Goal: Task Accomplishment & Management: Manage account settings

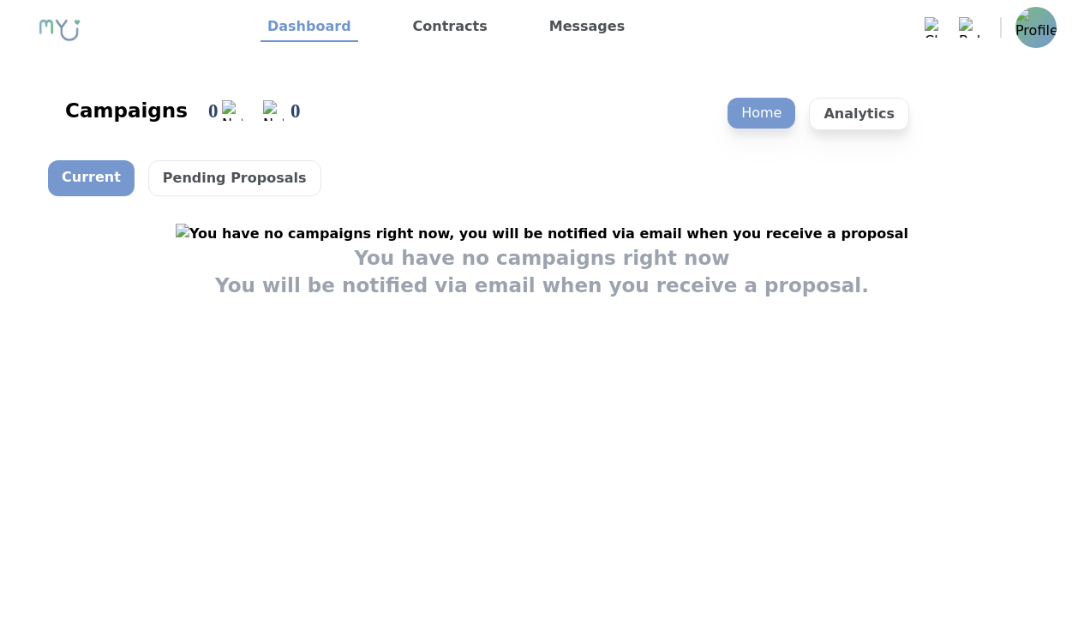
click at [1040, 18] on img at bounding box center [1035, 27] width 41 height 41
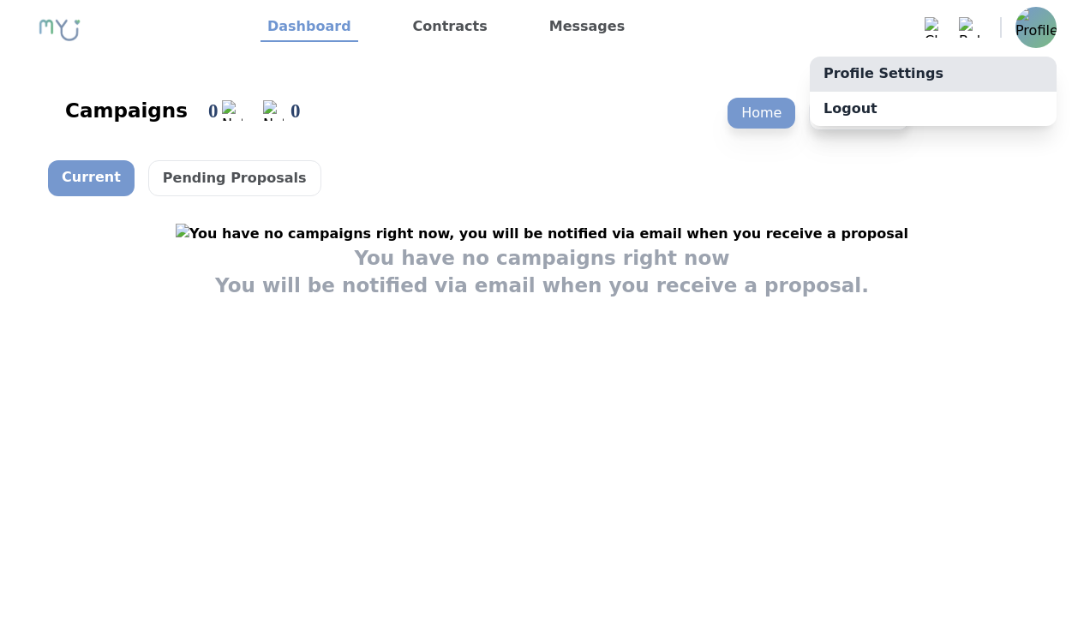
click at [1013, 63] on link "Profile Settings" at bounding box center [933, 74] width 247 height 34
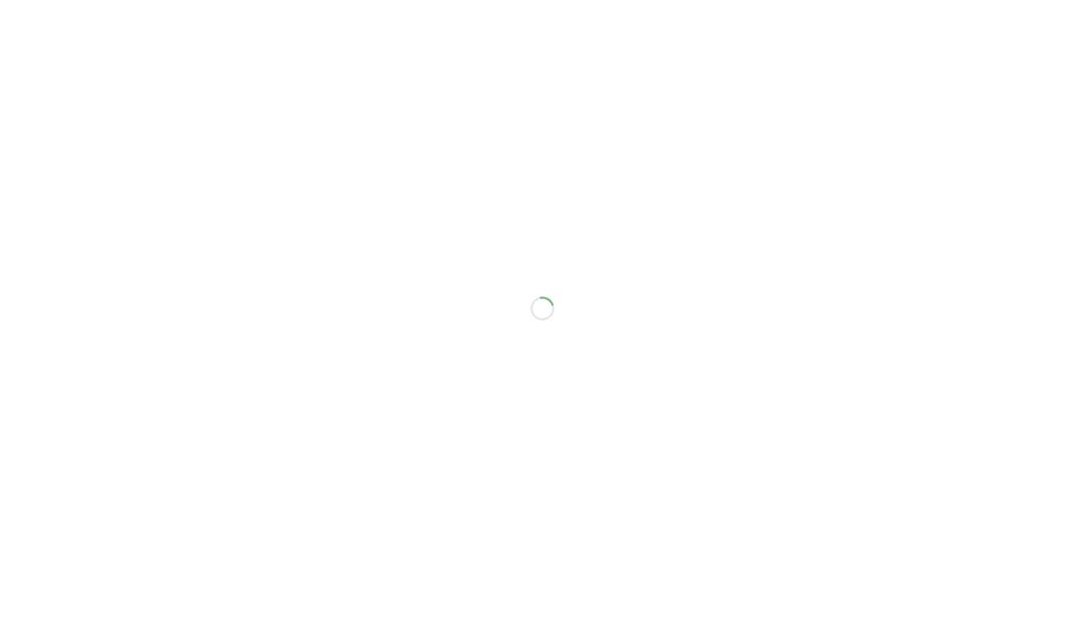
select select "**"
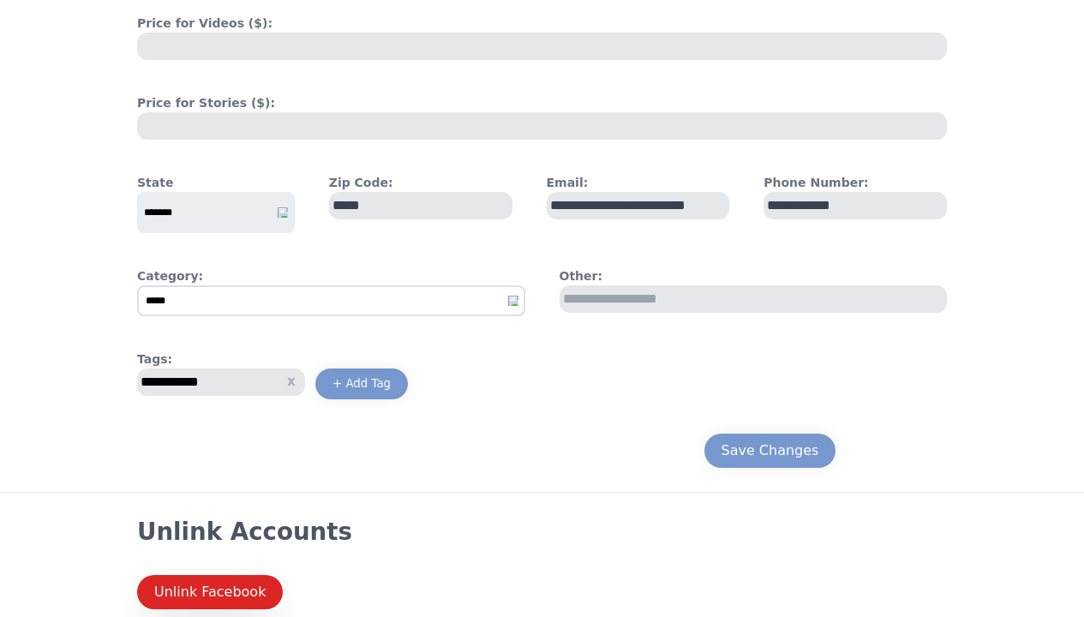
scroll to position [837, 0]
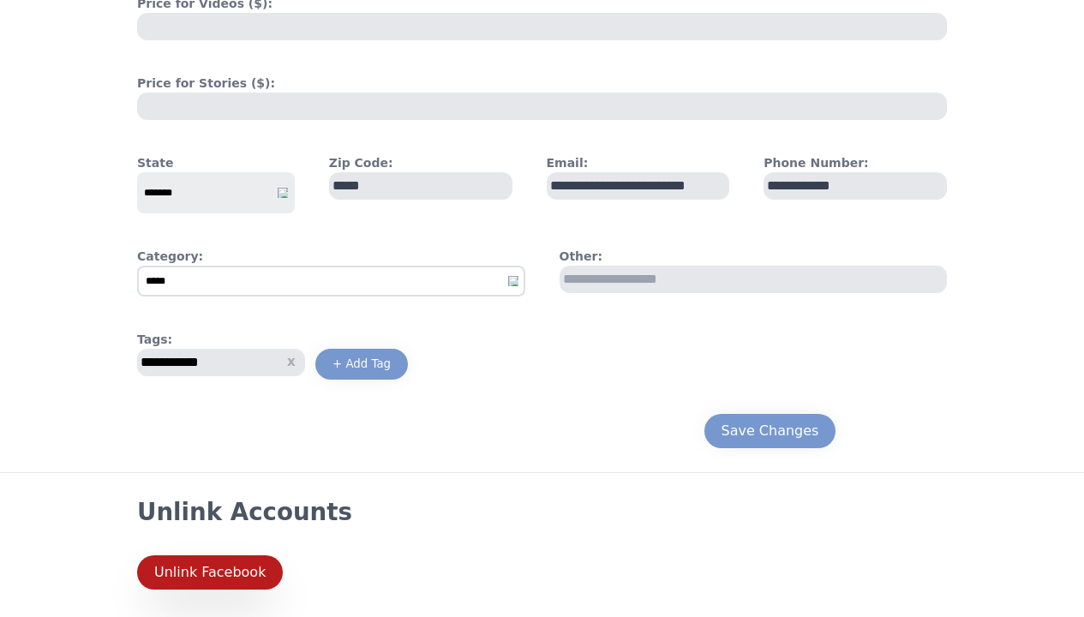
click at [218, 570] on div "Unlink Facebook" at bounding box center [209, 572] width 111 height 21
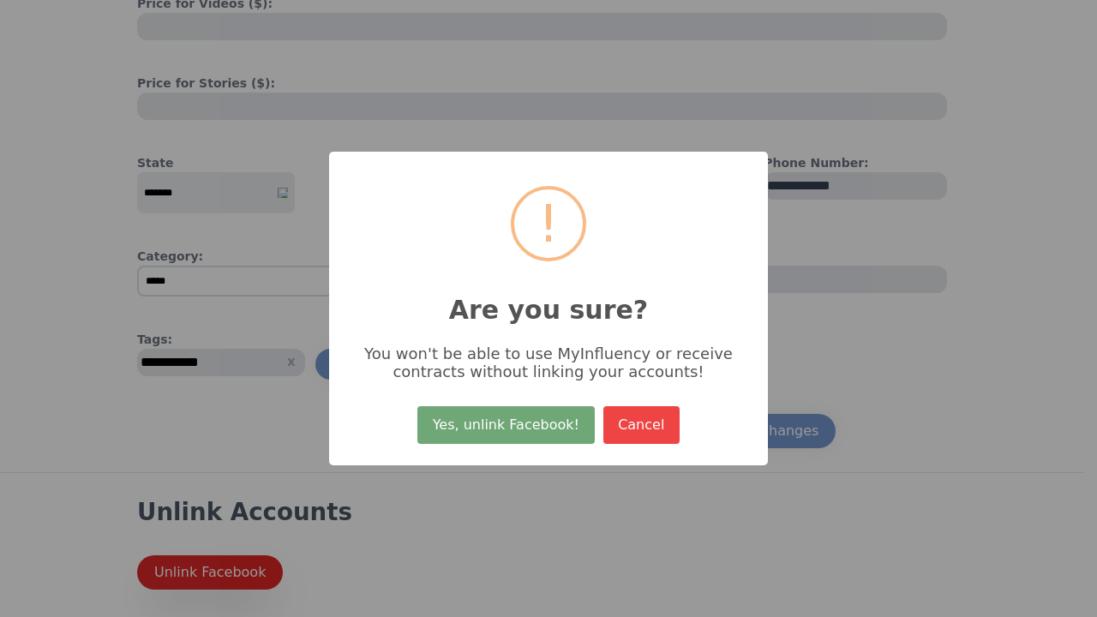
click at [496, 427] on button "Yes, unlink Facebook!" at bounding box center [505, 425] width 176 height 38
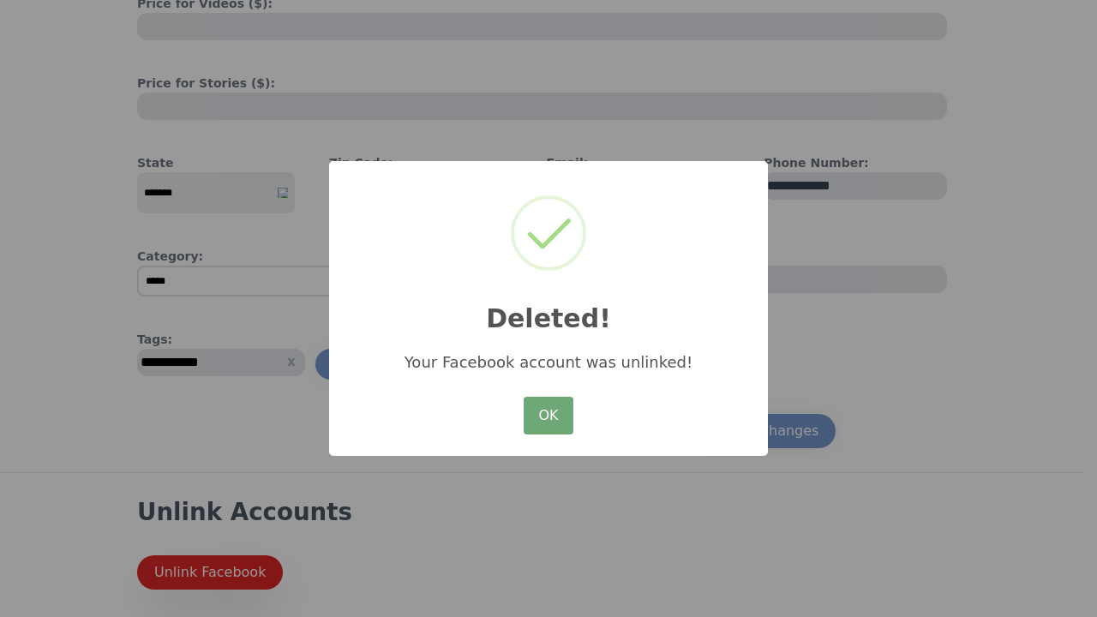
click at [552, 399] on button "OK" at bounding box center [548, 416] width 50 height 38
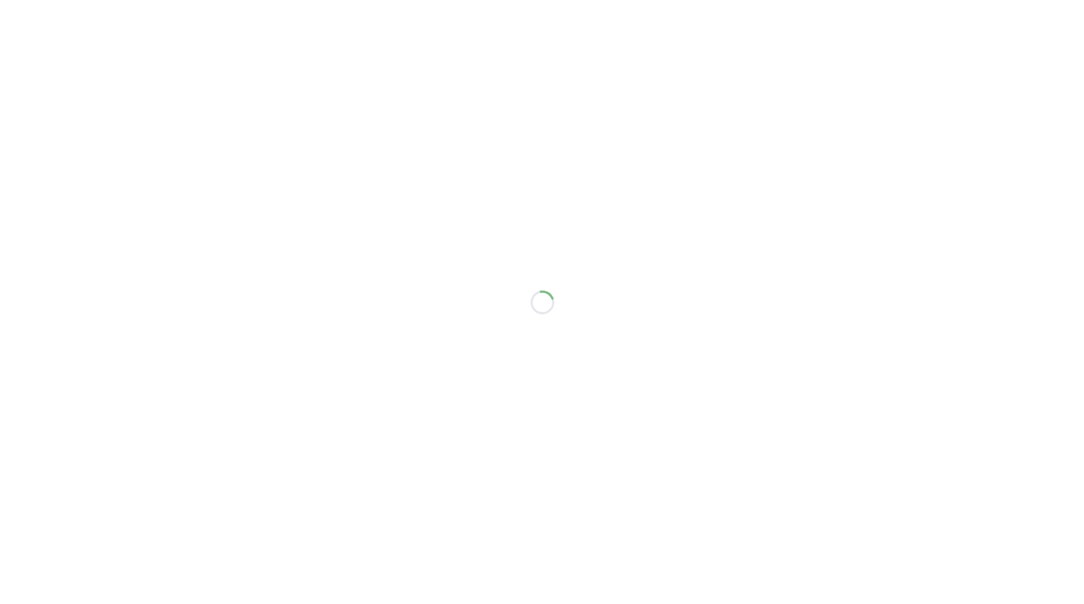
scroll to position [1, 0]
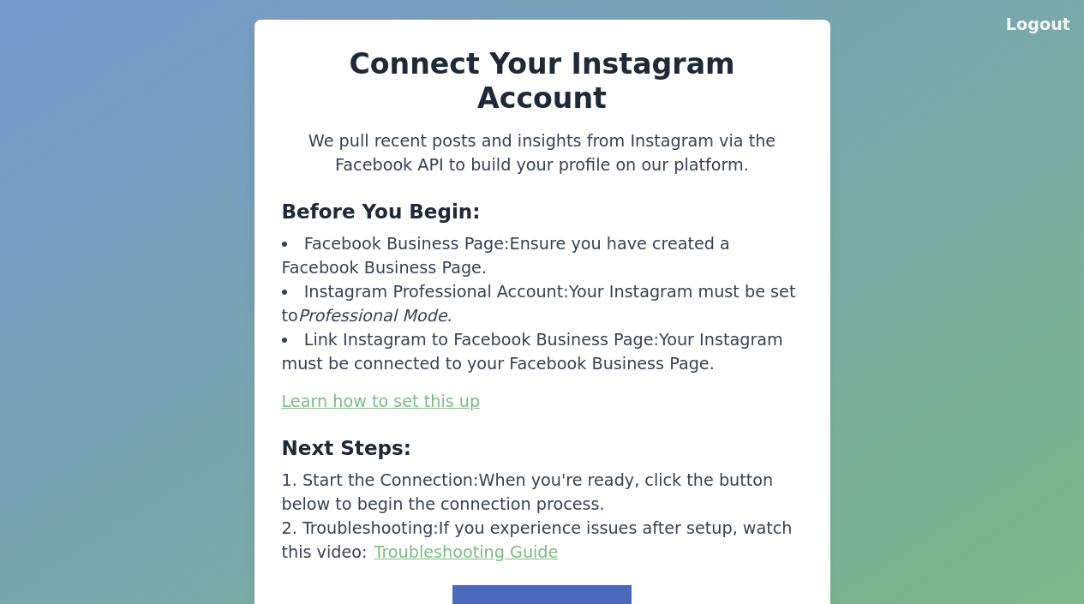
click at [547, 585] on button "Link to Facebook" at bounding box center [541, 611] width 178 height 53
